Goal: Book appointment/travel/reservation

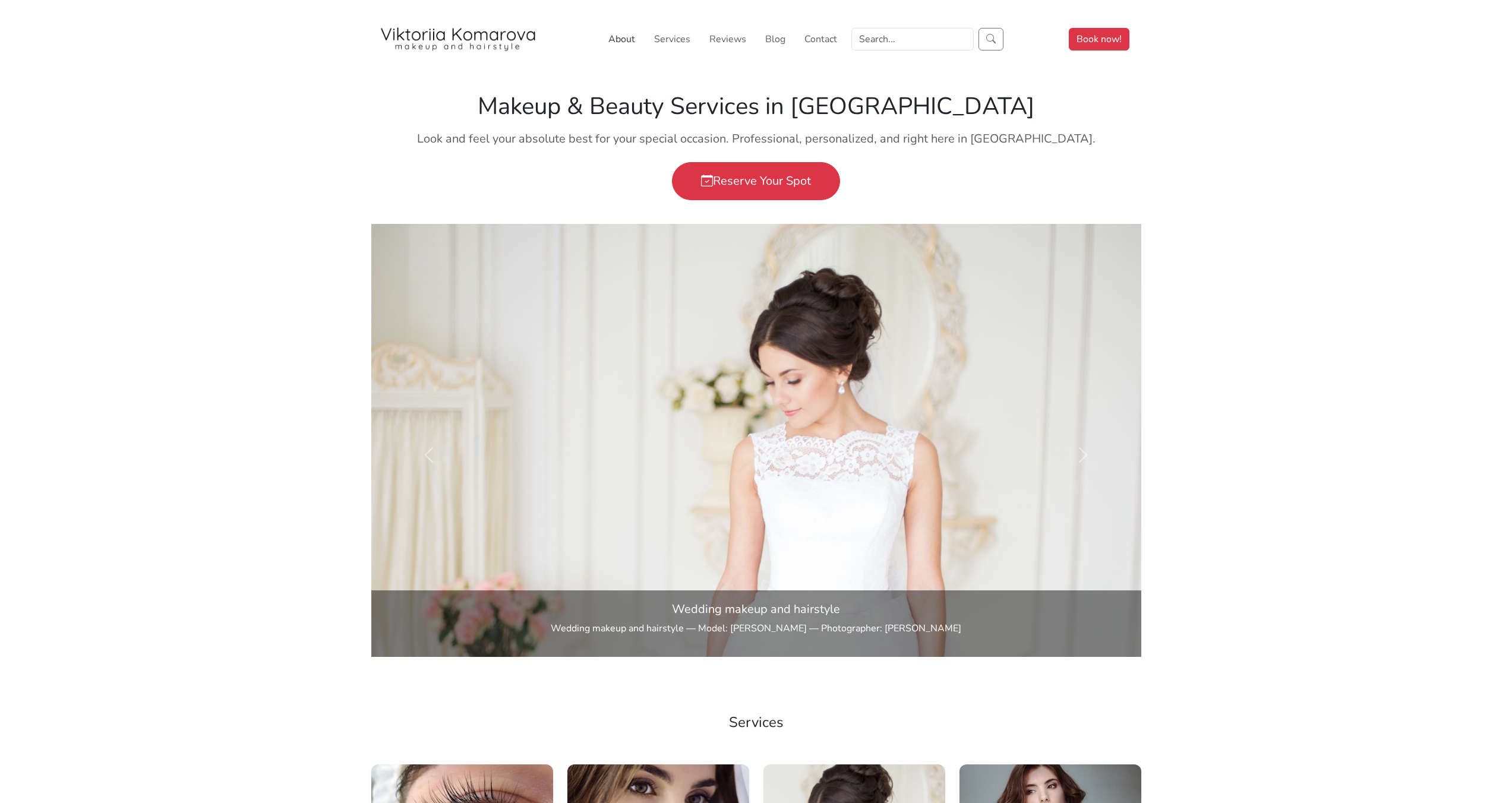
click at [630, 42] on link "About" at bounding box center [621, 39] width 36 height 23
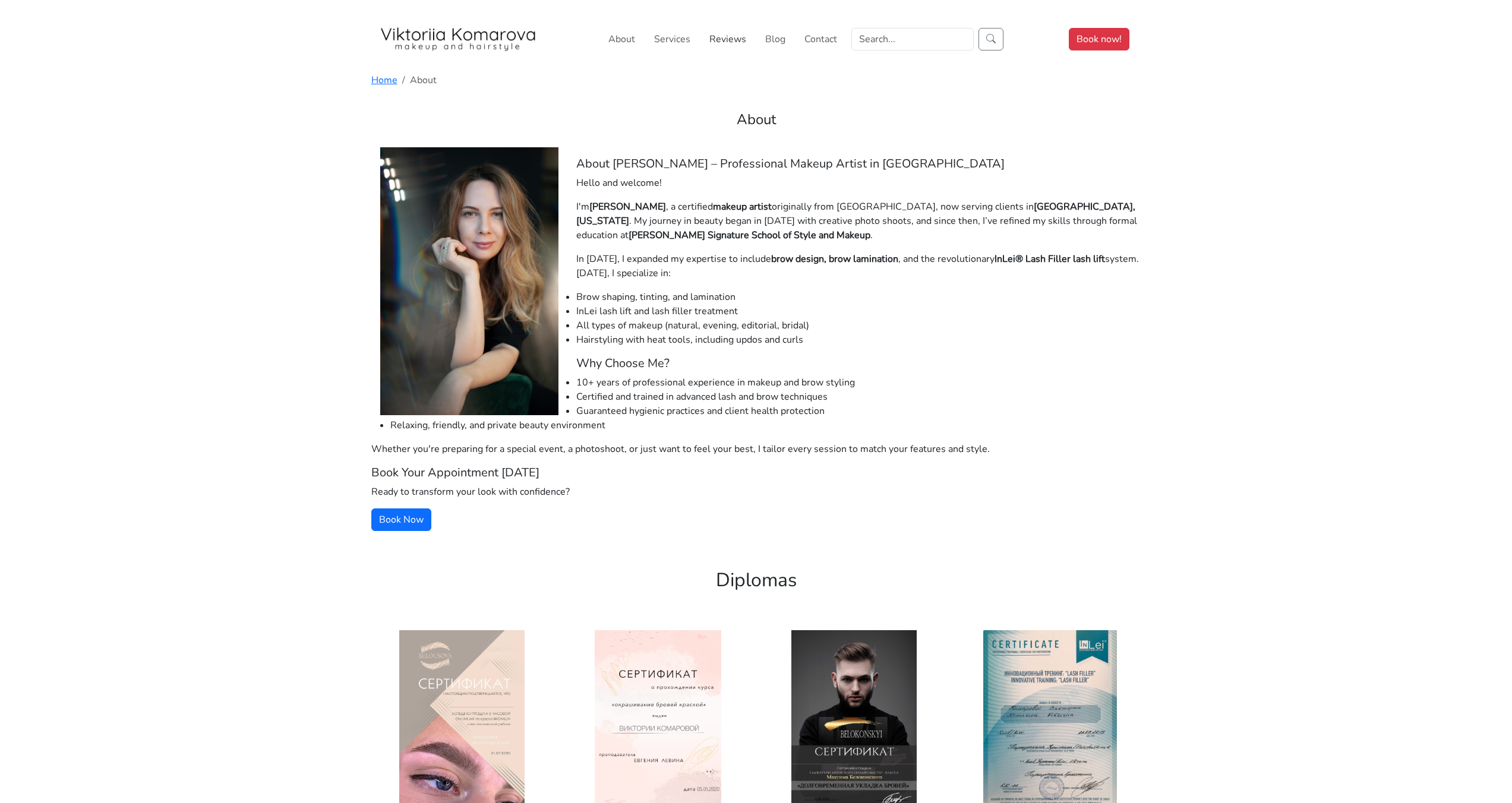
click at [728, 42] on link "Reviews" at bounding box center [728, 39] width 46 height 23
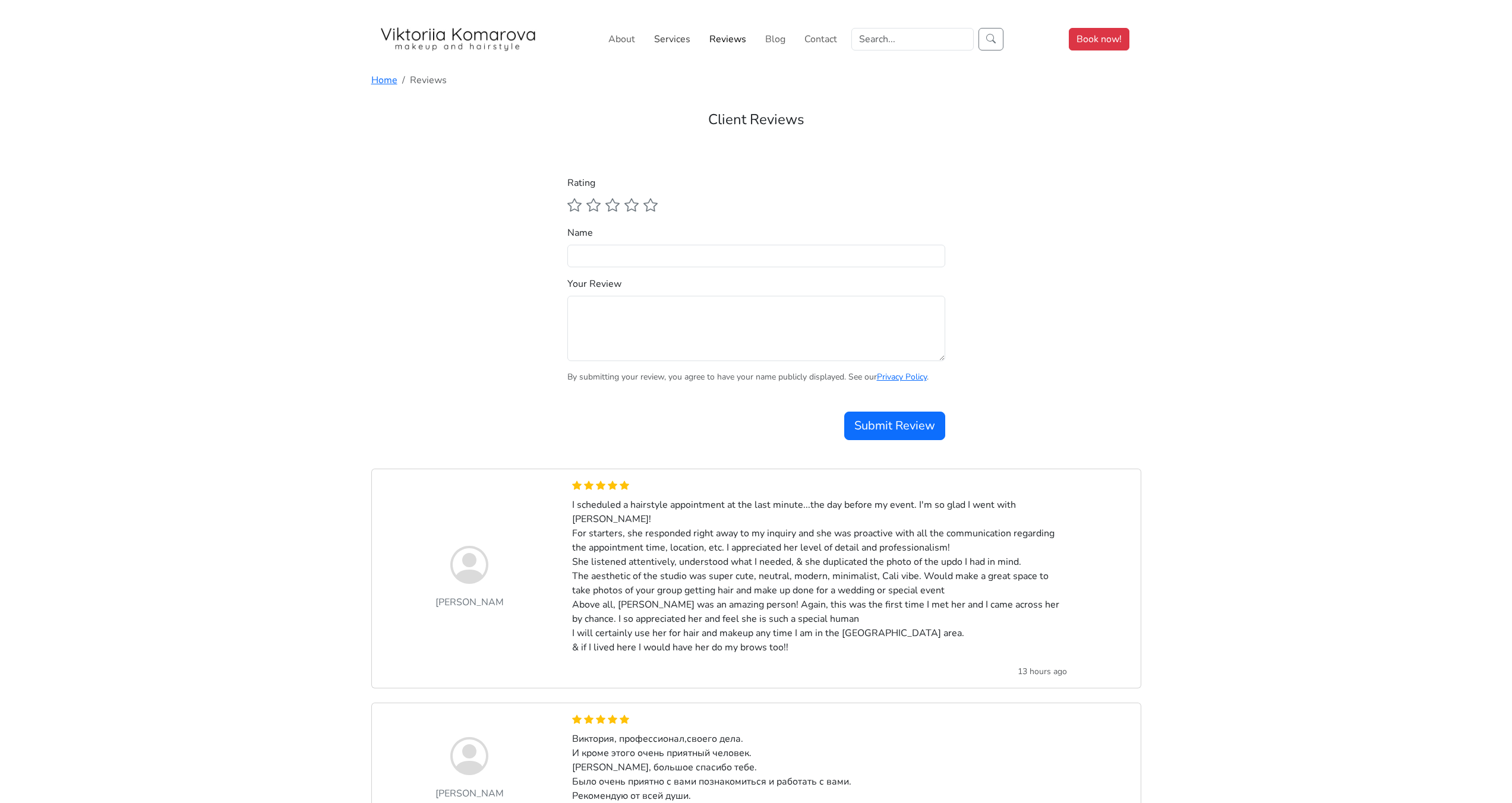
click at [691, 39] on link "Services" at bounding box center [672, 39] width 46 height 23
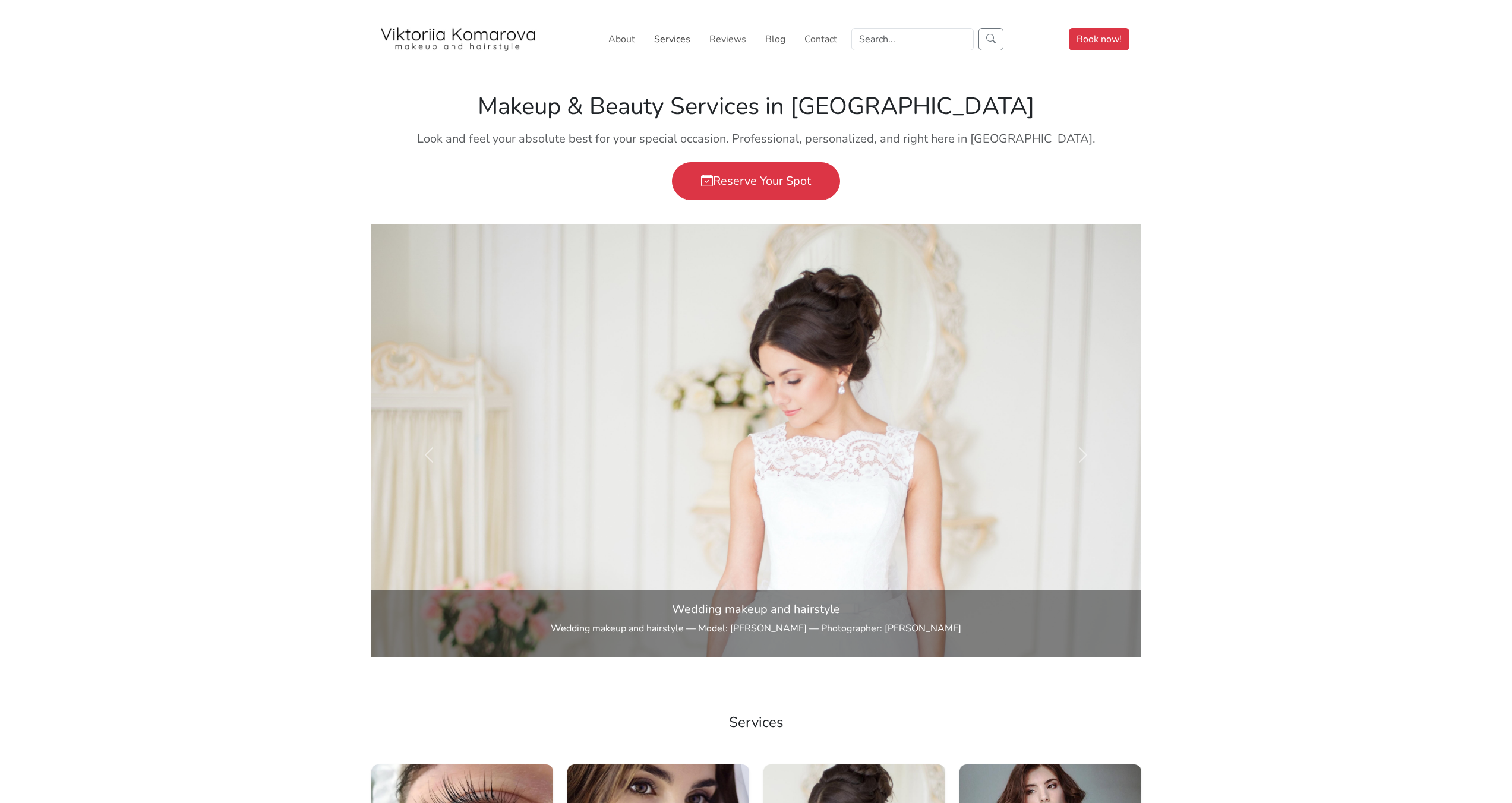
click at [659, 40] on link "Services" at bounding box center [672, 39] width 46 height 23
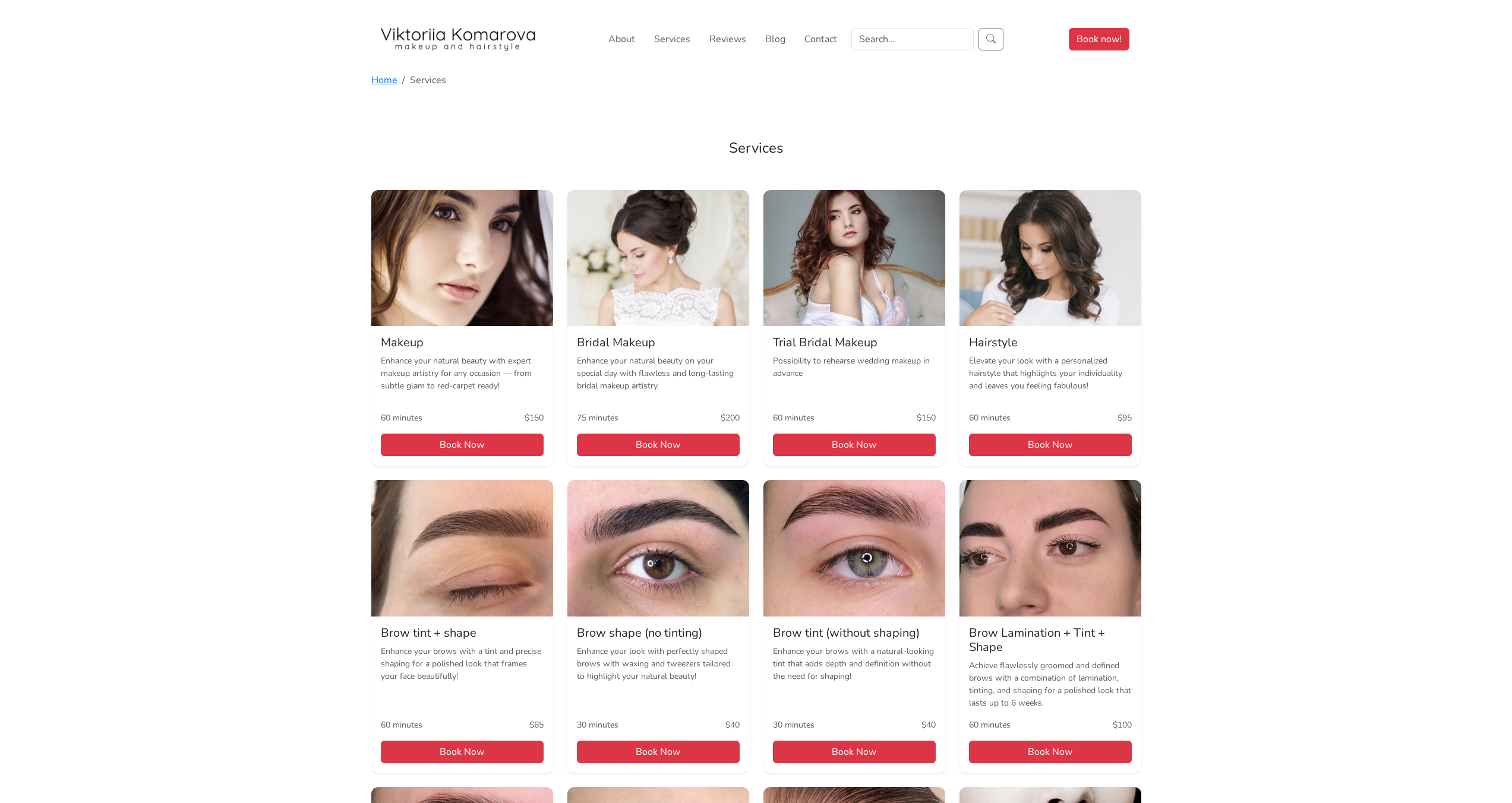
click at [455, 265] on img at bounding box center [462, 258] width 182 height 136
click at [815, 33] on link "Contact" at bounding box center [820, 39] width 42 height 23
